Goal: Find specific page/section

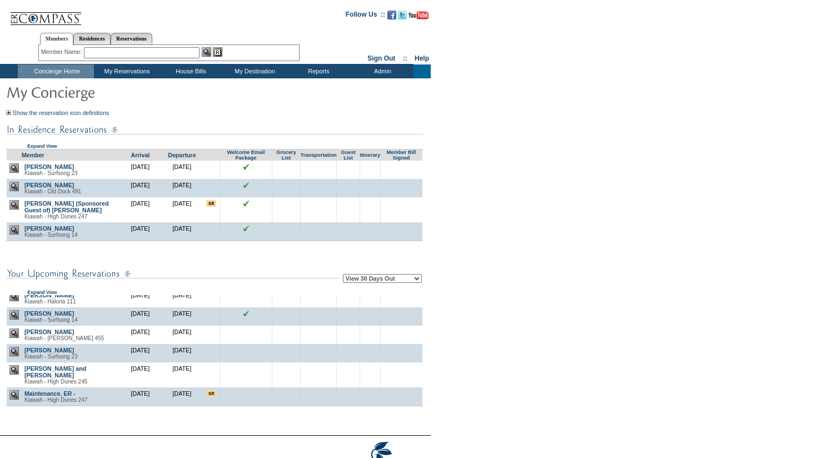
scroll to position [967, 0]
drag, startPoint x: 66, startPoint y: 348, endPoint x: 26, endPoint y: 349, distance: 40.0
click at [26, 349] on td "Thau, Jill Kiawah - Surfsong 23" at bounding box center [71, 353] width 98 height 18
copy link "Thau, Jill"
click at [16, 351] on img at bounding box center [13, 351] width 9 height 9
